Goal: Browse casually

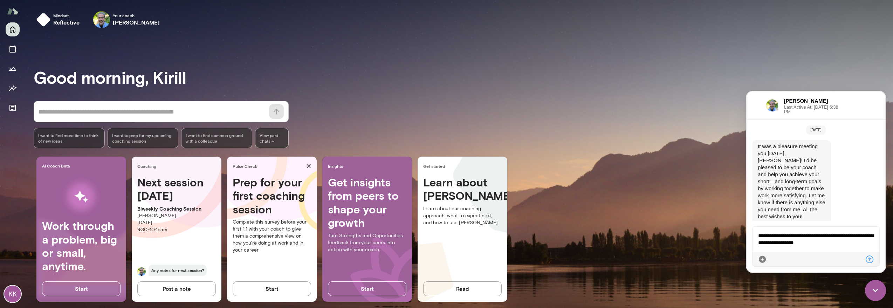
scroll to position [2629, 0]
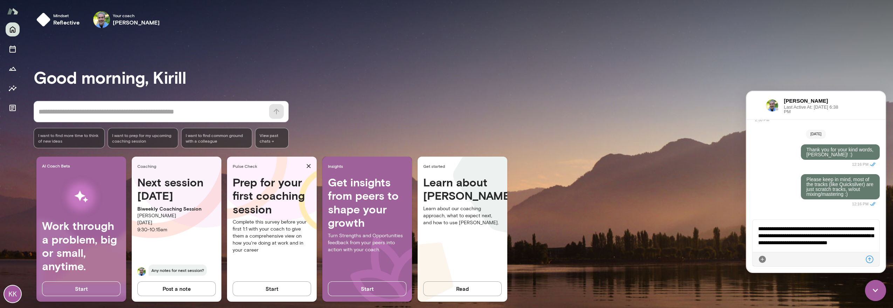
click at [853, 226] on div "**********" at bounding box center [815, 236] width 127 height 32
drag, startPoint x: 811, startPoint y: 236, endPoint x: 846, endPoint y: 234, distance: 35.1
click at [846, 234] on div "**********" at bounding box center [815, 236] width 127 height 32
click at [874, 285] on img at bounding box center [875, 290] width 21 height 21
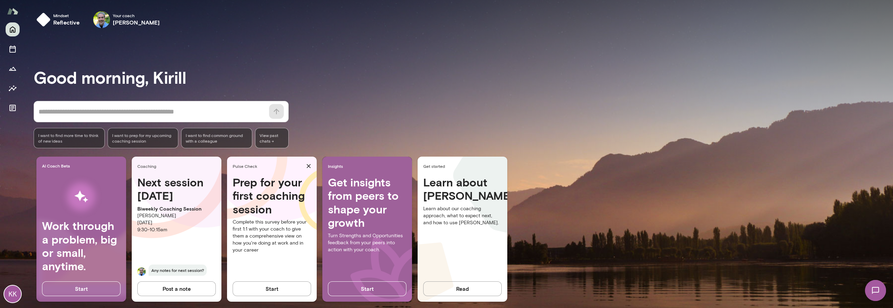
click at [874, 285] on img at bounding box center [875, 290] width 29 height 29
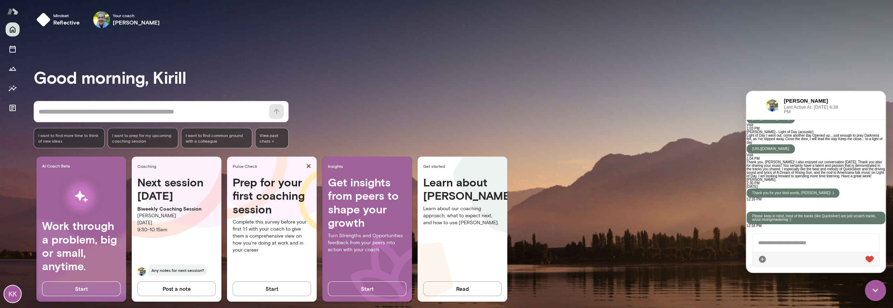
click at [840, 214] on p "Please keep in mind, most of the tracks (like Quicksilver) are just scratch tra…" at bounding box center [815, 217] width 127 height 7
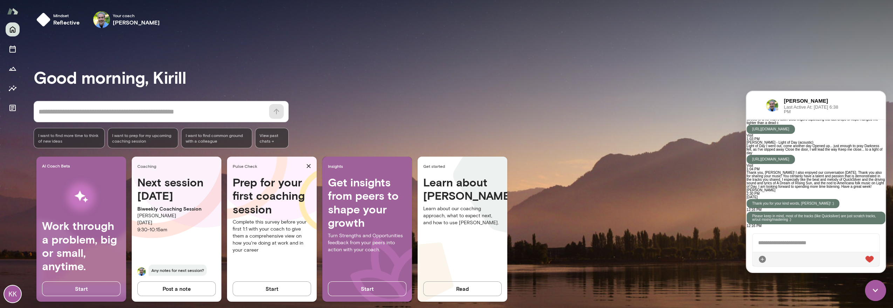
click at [817, 243] on div at bounding box center [815, 243] width 127 height 18
click at [819, 243] on div at bounding box center [815, 243] width 127 height 18
click at [836, 245] on div at bounding box center [815, 243] width 127 height 18
click at [874, 286] on img at bounding box center [875, 290] width 21 height 21
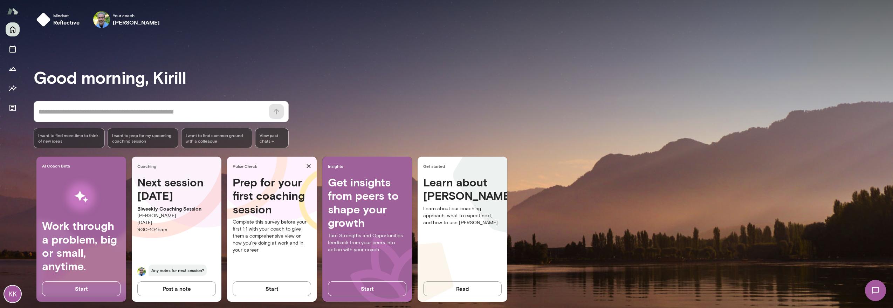
click at [876, 290] on img at bounding box center [875, 290] width 29 height 29
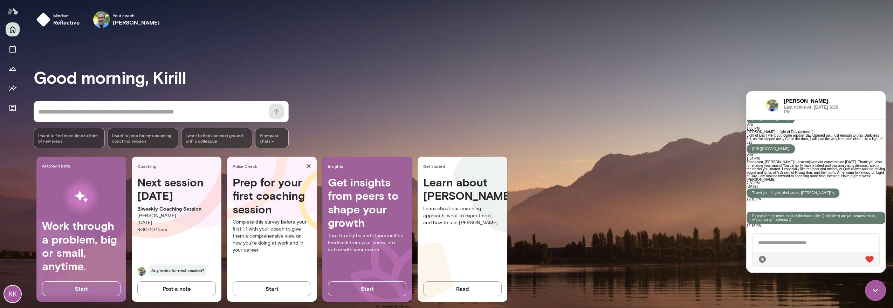
click at [798, 210] on div "Please keep in mind, most of the tracks (like Quicksilver) are just scratch tra…" at bounding box center [815, 214] width 139 height 27
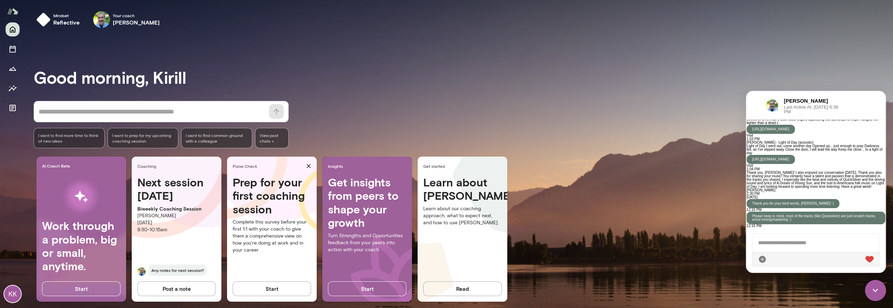
click at [822, 239] on div at bounding box center [815, 243] width 127 height 18
